Goal: Task Accomplishment & Management: Complete application form

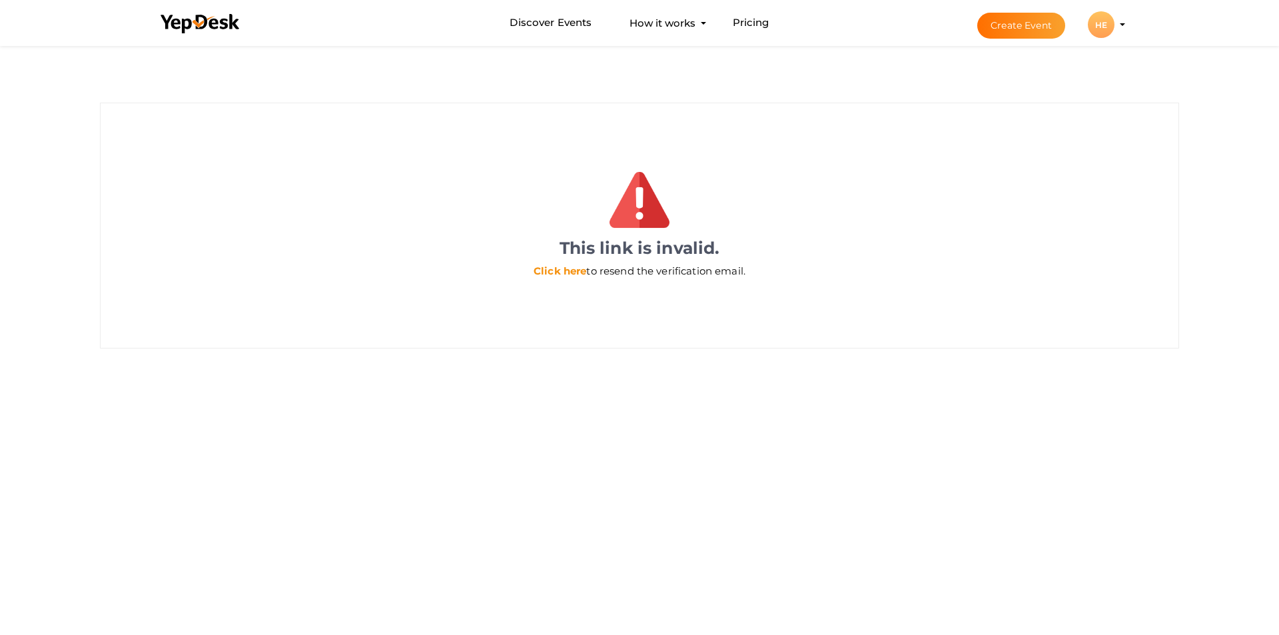
click at [563, 273] on link "Click here" at bounding box center [560, 270] width 53 height 13
